Goal: Find specific page/section: Find specific page/section

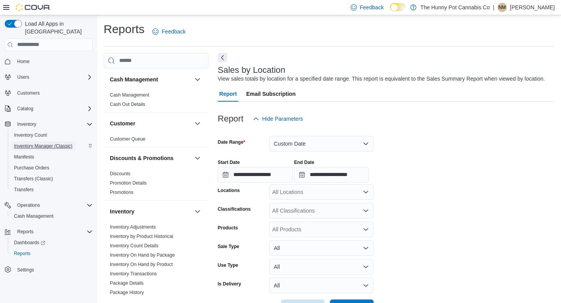
click at [58, 143] on span "Inventory Manager (Classic)" at bounding box center [43, 146] width 58 height 6
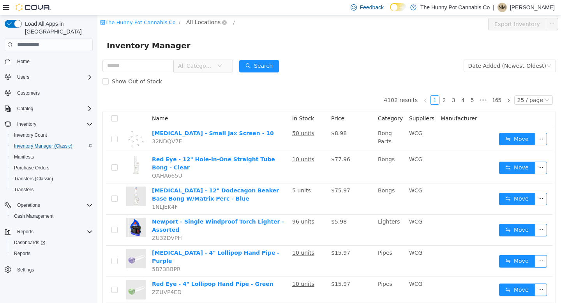
click at [199, 22] on span "All Locations" at bounding box center [203, 22] width 34 height 9
click at [142, 61] on input "text" at bounding box center [137, 65] width 71 height 12
click at [201, 21] on span "All Locations" at bounding box center [203, 22] width 34 height 9
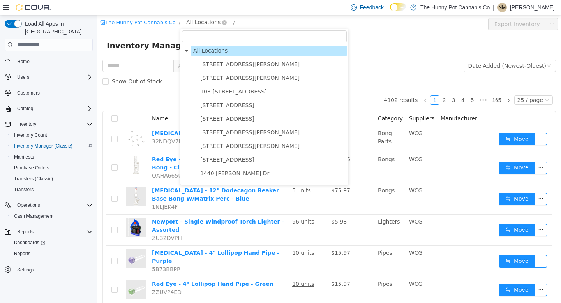
scroll to position [444, 0]
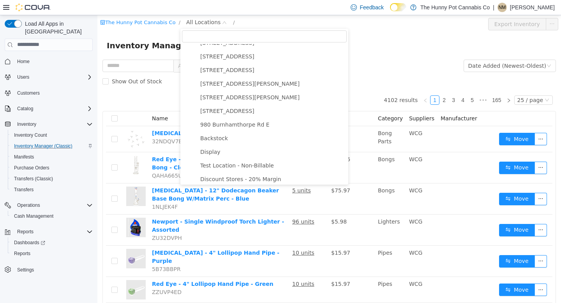
click at [203, 39] on input "filter select" at bounding box center [264, 36] width 165 height 12
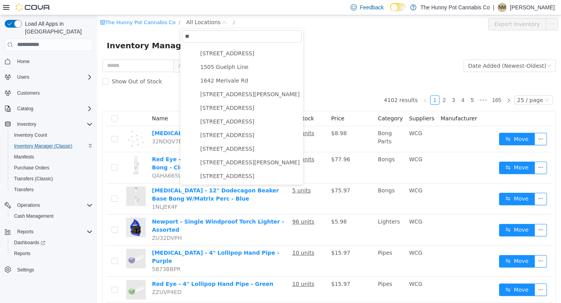
scroll to position [0, 0]
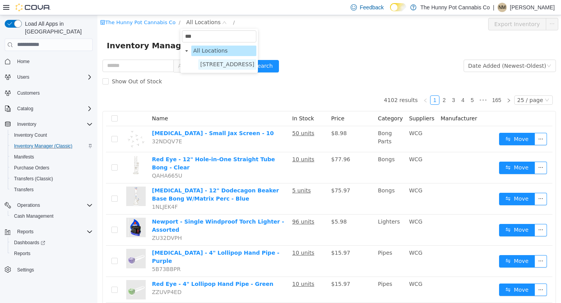
type input "***"
click at [211, 59] on span "[STREET_ADDRESS]" at bounding box center [227, 64] width 58 height 11
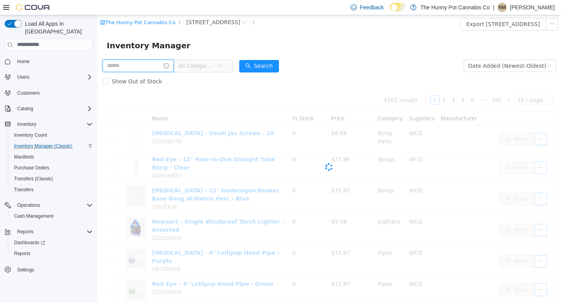
click at [137, 70] on input "text" at bounding box center [137, 65] width 71 height 12
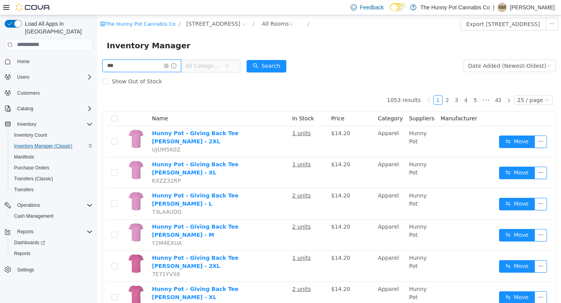
type input "***"
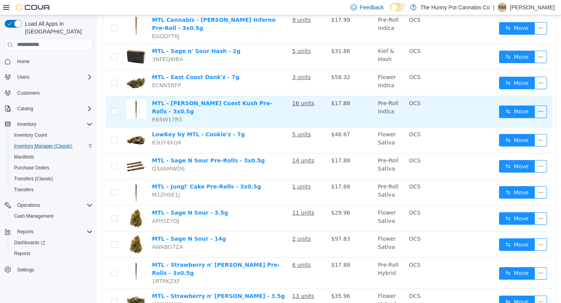
scroll to position [241, 0]
